Goal: Task Accomplishment & Management: Use online tool/utility

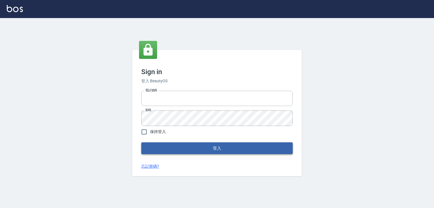
type input "0978801963"
click at [216, 151] on button "登入" at bounding box center [216, 149] width 151 height 12
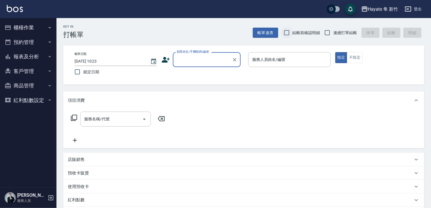
click at [287, 30] on input "結帳前確認明細" at bounding box center [287, 33] width 12 height 12
checkbox input "true"
click at [329, 33] on input "連續打單結帳" at bounding box center [327, 33] width 12 height 12
checkbox input "true"
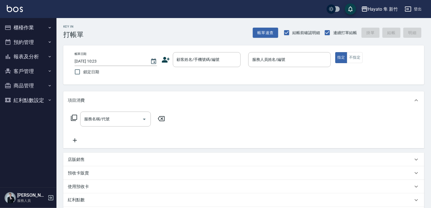
click at [362, 56] on div "指定 不指定" at bounding box center [376, 57] width 82 height 11
click at [351, 61] on button "不指定" at bounding box center [355, 57] width 16 height 11
click at [44, 31] on button "櫃檯作業" at bounding box center [28, 27] width 52 height 15
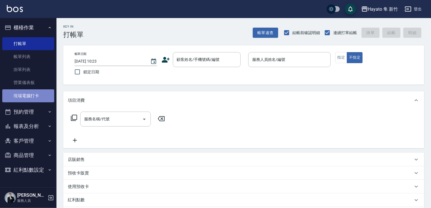
click at [35, 100] on link "現場電腦打卡" at bounding box center [28, 95] width 52 height 13
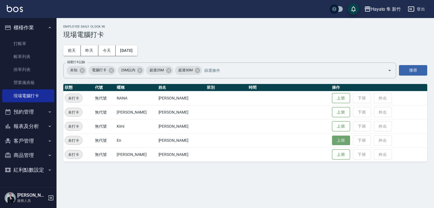
click at [334, 142] on button "上班" at bounding box center [341, 141] width 18 height 10
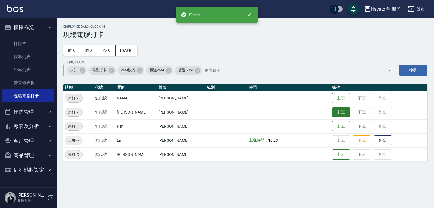
click at [332, 110] on button "上班" at bounding box center [341, 113] width 18 height 10
